Goal: Information Seeking & Learning: Learn about a topic

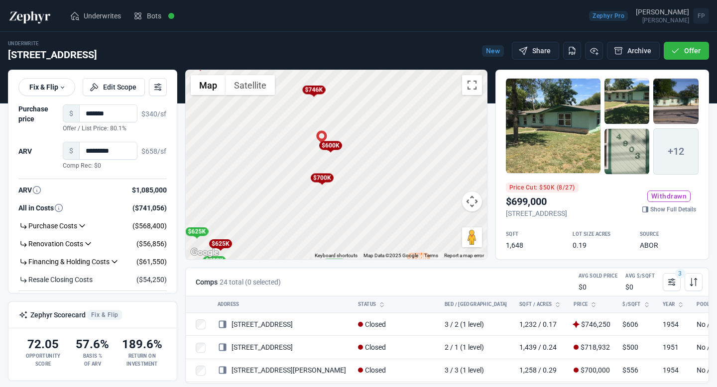
scroll to position [127, 0]
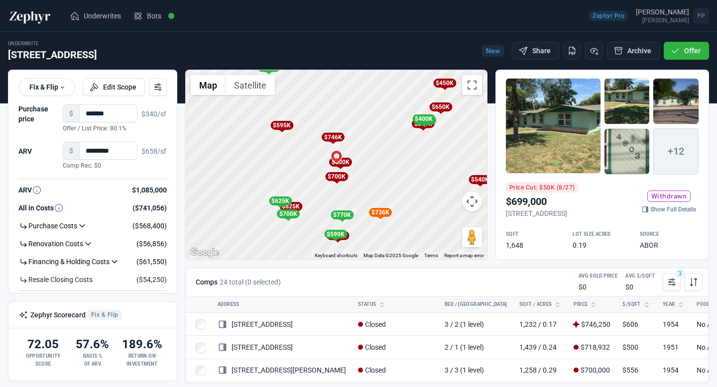
click at [354, 196] on div "To activate drag with keyboard, press Alt + Enter. Once in keyboard drag state,…" at bounding box center [336, 164] width 301 height 189
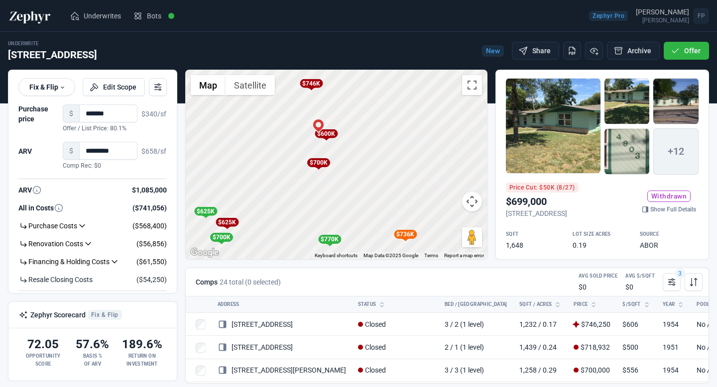
click at [322, 161] on div "$700K" at bounding box center [318, 162] width 23 height 9
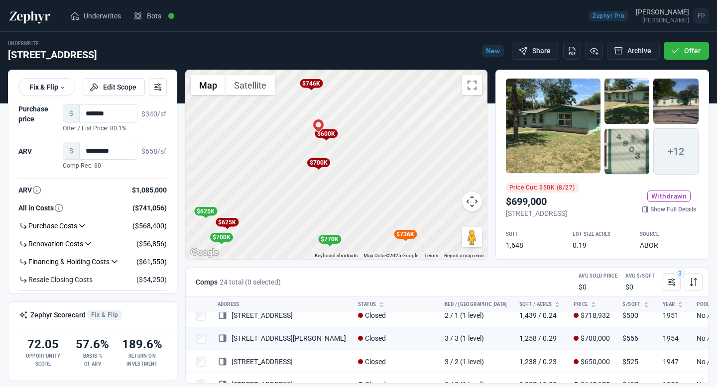
scroll to position [34, 0]
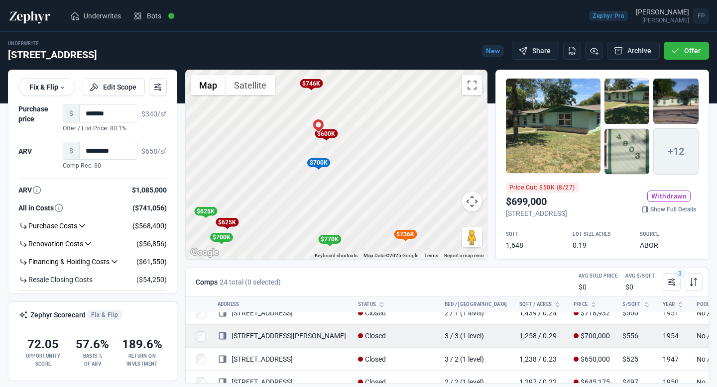
click at [263, 338] on link "[STREET_ADDRESS][PERSON_NAME]" at bounding box center [282, 336] width 128 height 8
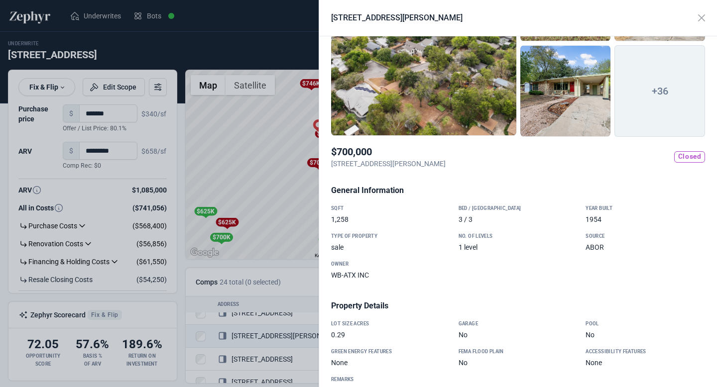
scroll to position [99, 0]
click at [254, 210] on div at bounding box center [358, 193] width 717 height 387
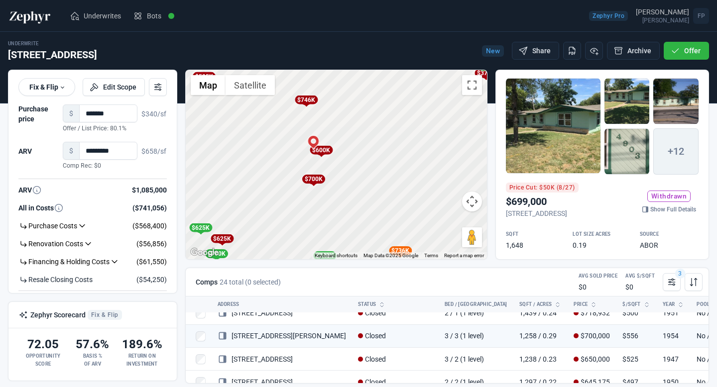
drag, startPoint x: 360, startPoint y: 162, endPoint x: 354, endPoint y: 183, distance: 21.1
click at [354, 183] on div "To activate drag with keyboard, press Alt + Enter. Once in keyboard drag state,…" at bounding box center [336, 164] width 301 height 189
click at [318, 177] on div "$700K" at bounding box center [312, 177] width 23 height 9
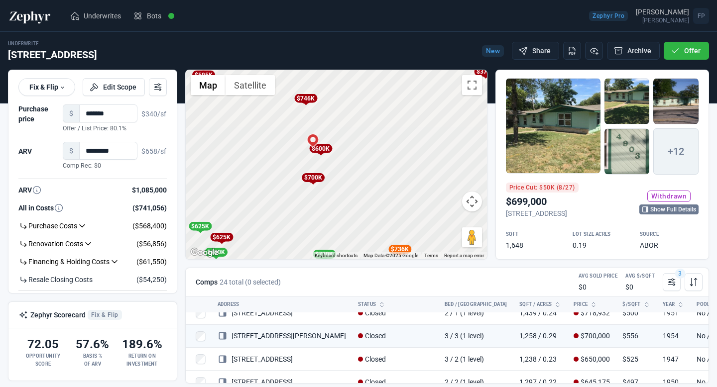
click at [666, 209] on link "Show Full Details" at bounding box center [668, 210] width 59 height 10
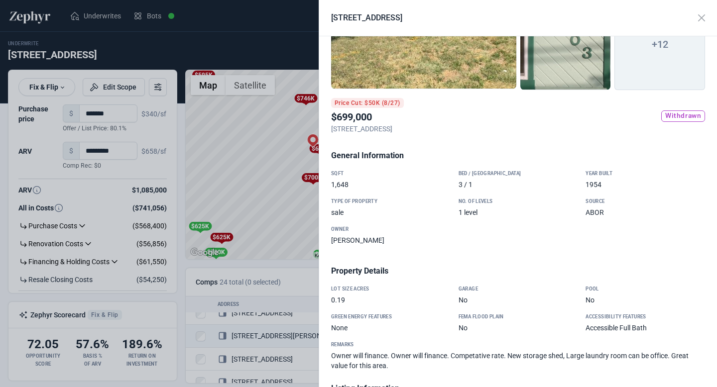
scroll to position [147, 0]
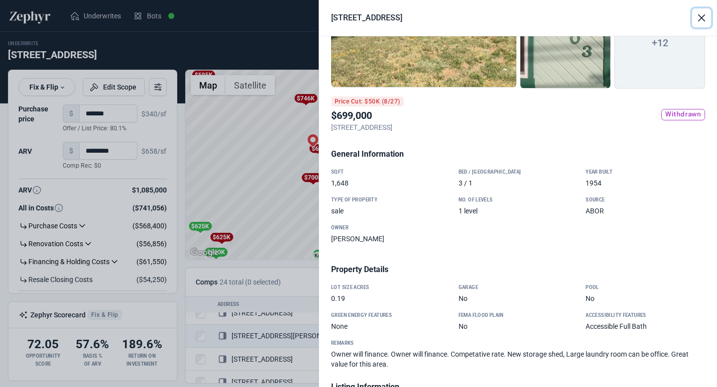
click at [698, 19] on button "Close" at bounding box center [701, 17] width 19 height 19
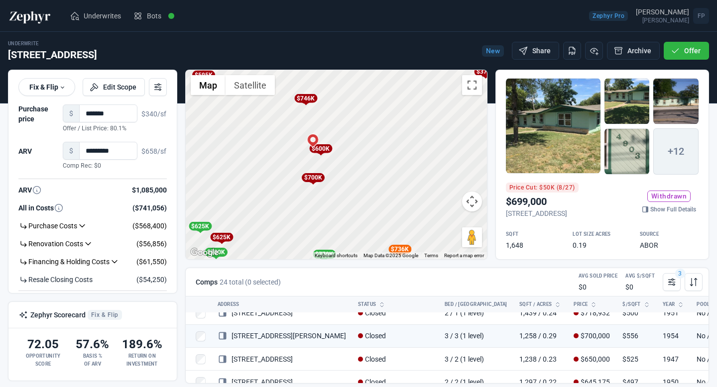
click at [317, 179] on div "$700K" at bounding box center [312, 177] width 23 height 9
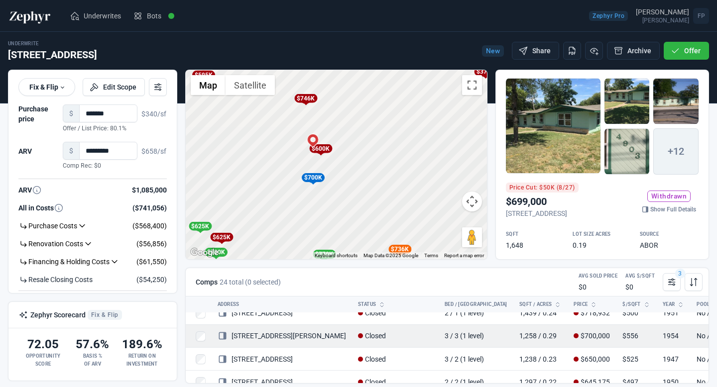
click at [267, 338] on link "[STREET_ADDRESS][PERSON_NAME]" at bounding box center [282, 336] width 128 height 8
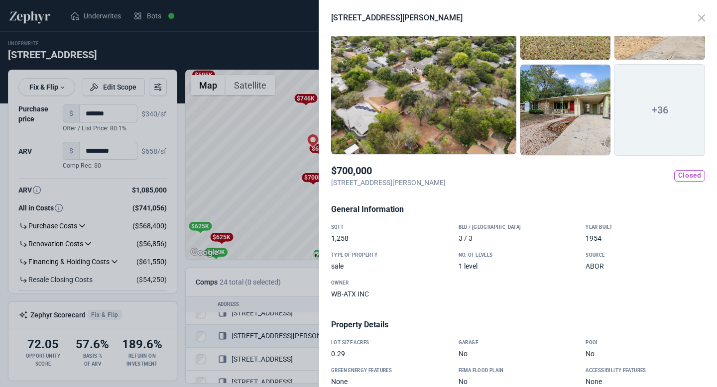
scroll to position [81, 0]
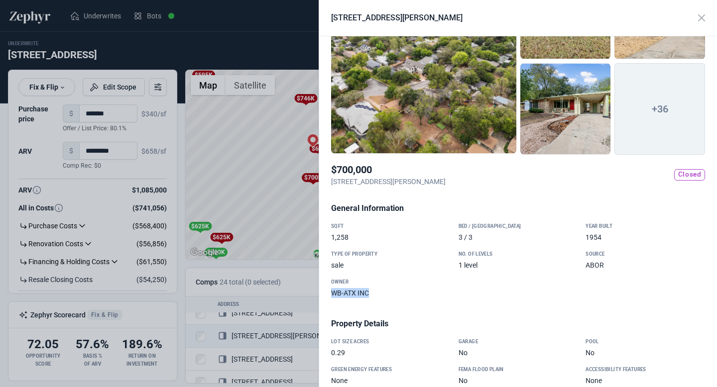
drag, startPoint x: 374, startPoint y: 291, endPoint x: 328, endPoint y: 293, distance: 45.8
click at [328, 293] on div "Owner WB-ATX INC" at bounding box center [390, 288] width 127 height 20
drag, startPoint x: 332, startPoint y: 288, endPoint x: 374, endPoint y: 287, distance: 41.8
click at [374, 288] on div "WB-ATX INC" at bounding box center [390, 293] width 119 height 10
drag, startPoint x: 332, startPoint y: 179, endPoint x: 388, endPoint y: 177, distance: 56.3
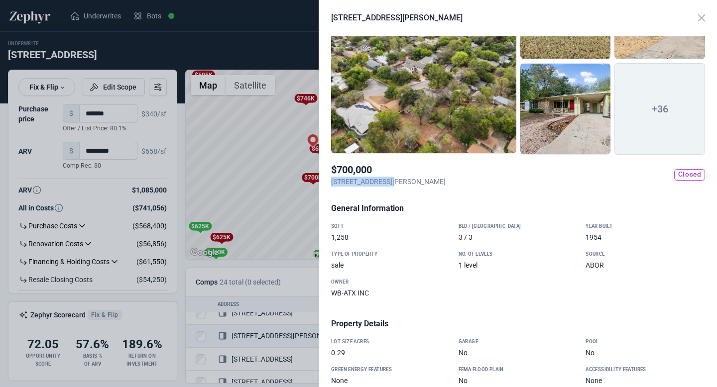
click at [389, 177] on p "[STREET_ADDRESS][PERSON_NAME]" at bounding box center [388, 182] width 115 height 10
drag, startPoint x: 403, startPoint y: 180, endPoint x: 346, endPoint y: 179, distance: 57.3
click at [347, 179] on p "[STREET_ADDRESS][PERSON_NAME]" at bounding box center [388, 182] width 115 height 10
click at [346, 179] on p "[STREET_ADDRESS][PERSON_NAME]" at bounding box center [388, 182] width 115 height 10
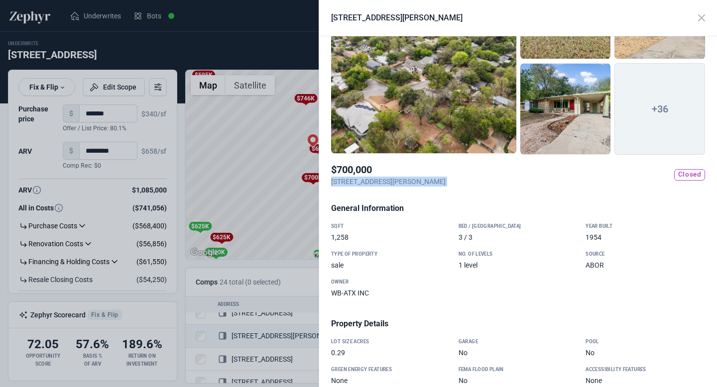
click at [346, 179] on p "[STREET_ADDRESS][PERSON_NAME]" at bounding box center [388, 182] width 115 height 10
click at [265, 183] on div at bounding box center [358, 193] width 717 height 387
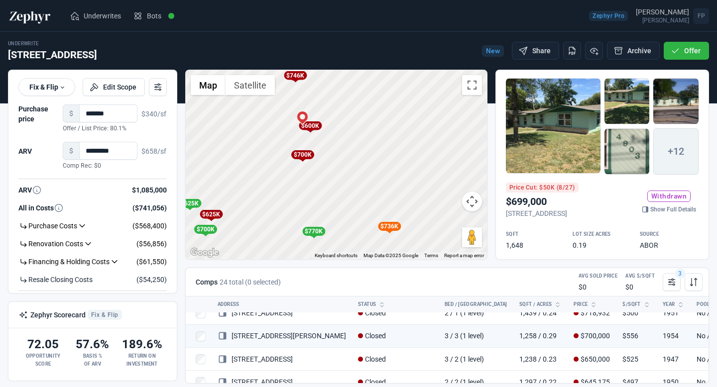
drag, startPoint x: 331, startPoint y: 187, endPoint x: 321, endPoint y: 163, distance: 26.1
click at [321, 163] on div "To activate drag with keyboard, press Alt + Enter. Once in keyboard drag state,…" at bounding box center [336, 164] width 301 height 189
click at [324, 149] on div "To activate drag with keyboard, press Alt + Enter. Once in keyboard drag state,…" at bounding box center [336, 164] width 301 height 189
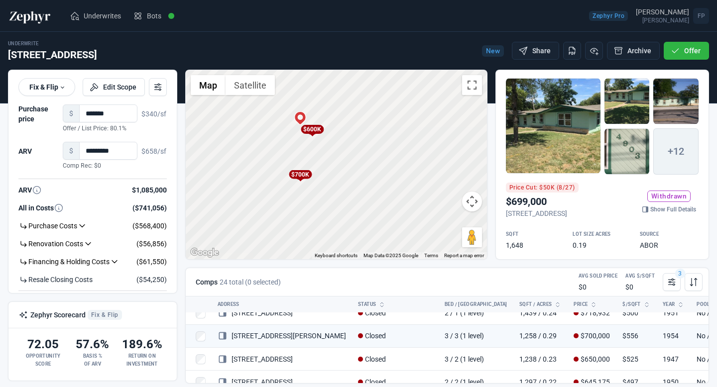
click at [313, 133] on div "$600K" at bounding box center [312, 130] width 12 height 10
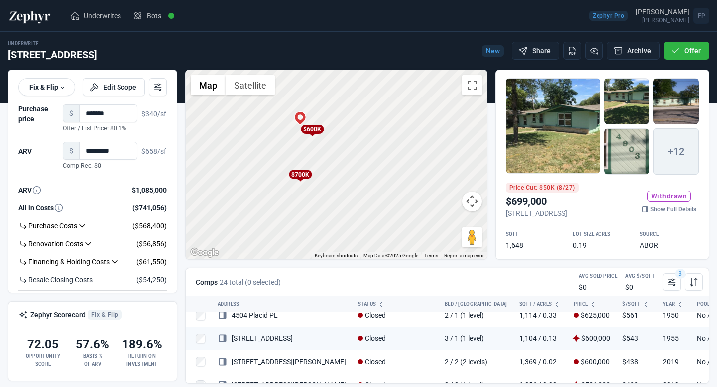
scroll to position [126, 0]
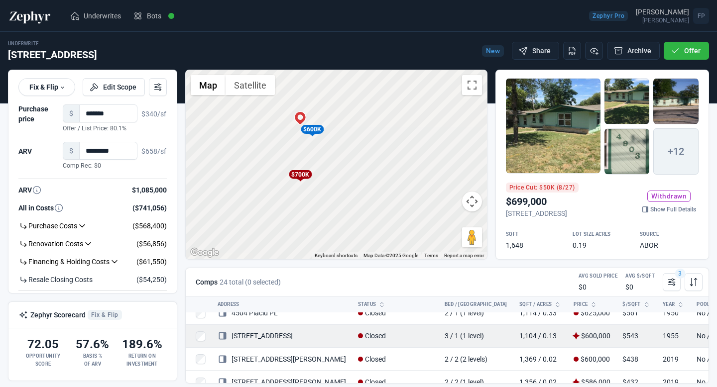
click at [272, 336] on link "[STREET_ADDRESS]" at bounding box center [255, 336] width 75 height 8
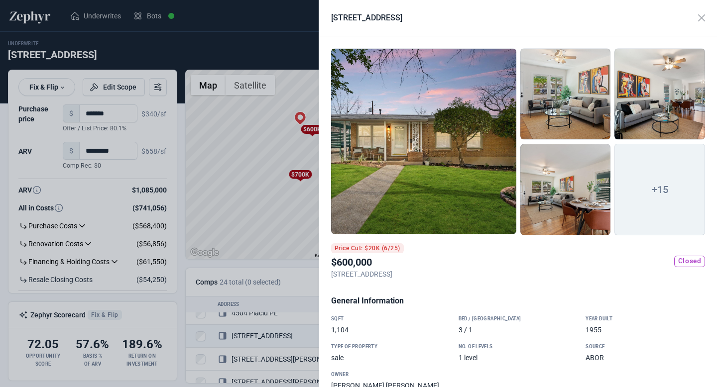
click at [301, 285] on div at bounding box center [358, 193] width 717 height 387
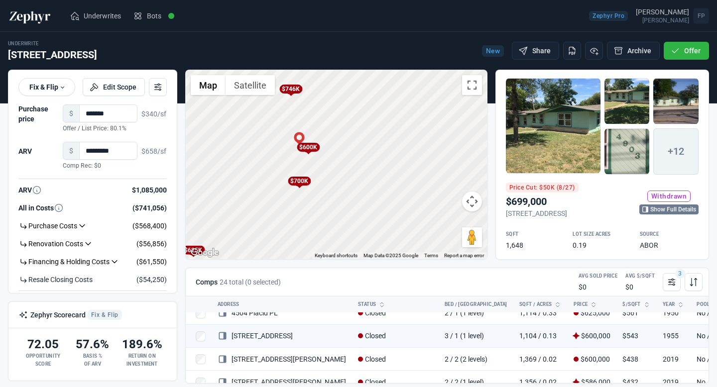
click at [670, 212] on link "Show Full Details" at bounding box center [668, 210] width 59 height 10
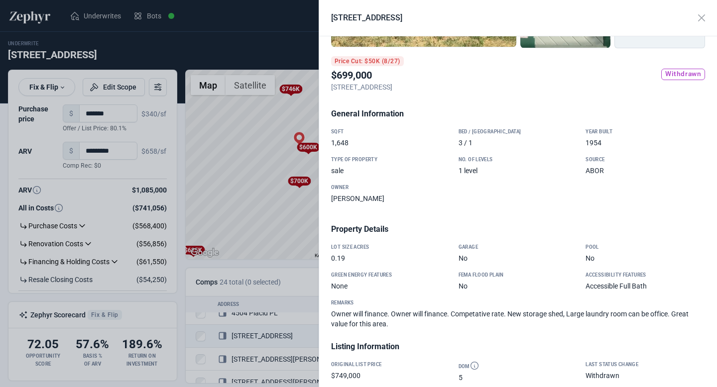
scroll to position [248, 0]
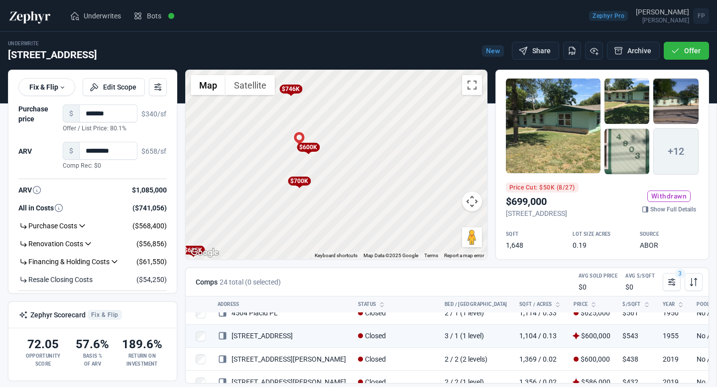
click at [274, 240] on div at bounding box center [358, 193] width 717 height 387
click at [303, 182] on div "$700K" at bounding box center [299, 181] width 23 height 9
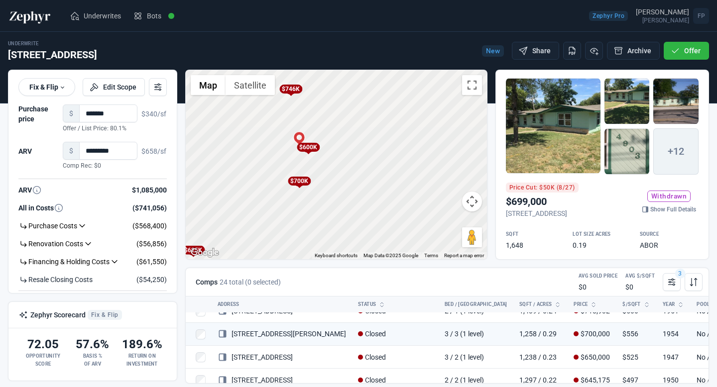
scroll to position [34, 0]
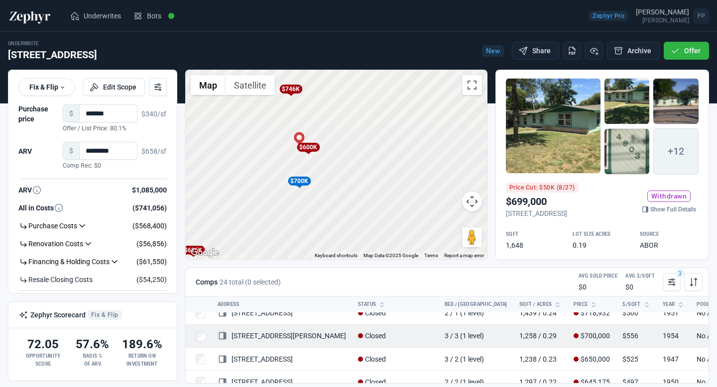
click at [262, 337] on link "[STREET_ADDRESS][PERSON_NAME]" at bounding box center [282, 336] width 128 height 8
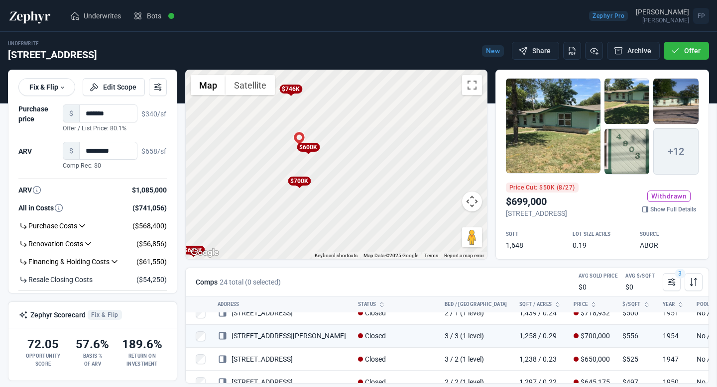
click at [283, 242] on div at bounding box center [358, 193] width 717 height 387
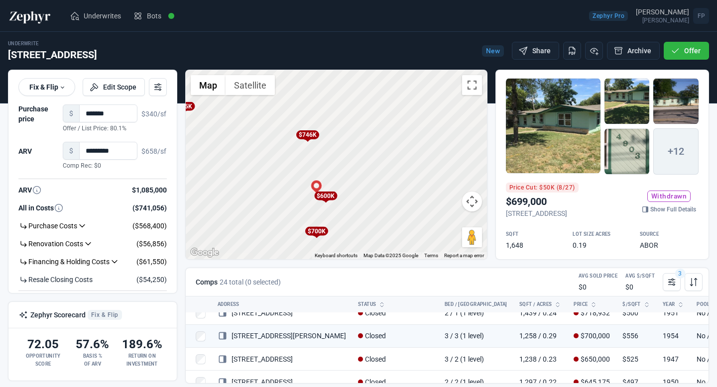
drag, startPoint x: 369, startPoint y: 164, endPoint x: 392, endPoint y: 221, distance: 61.2
click at [392, 221] on div "To activate drag with keyboard, press Alt + Enter. Once in keyboard drag state,…" at bounding box center [336, 164] width 301 height 189
